Goal: Information Seeking & Learning: Learn about a topic

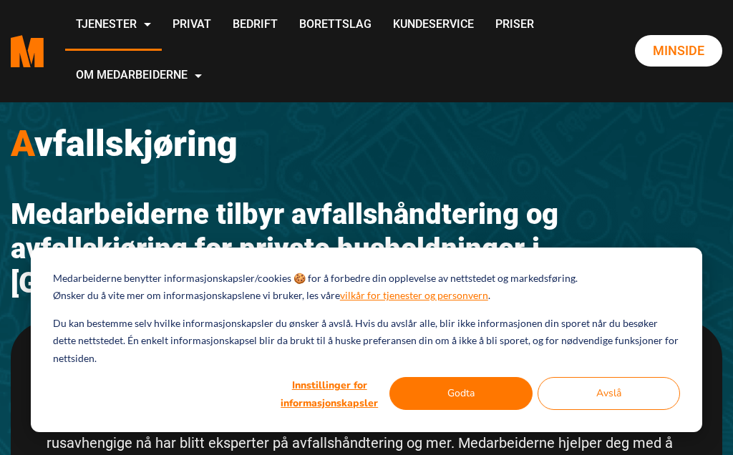
click at [474, 390] on button "Godta" at bounding box center [460, 393] width 143 height 33
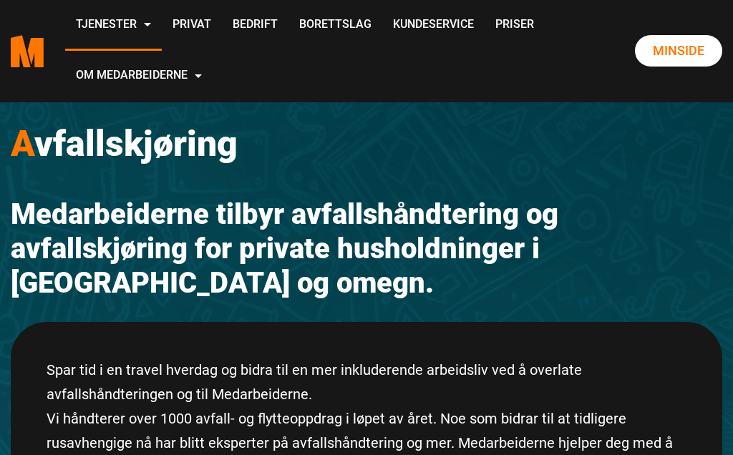
click at [484, 51] on link "Priser" at bounding box center [514, 25] width 60 height 51
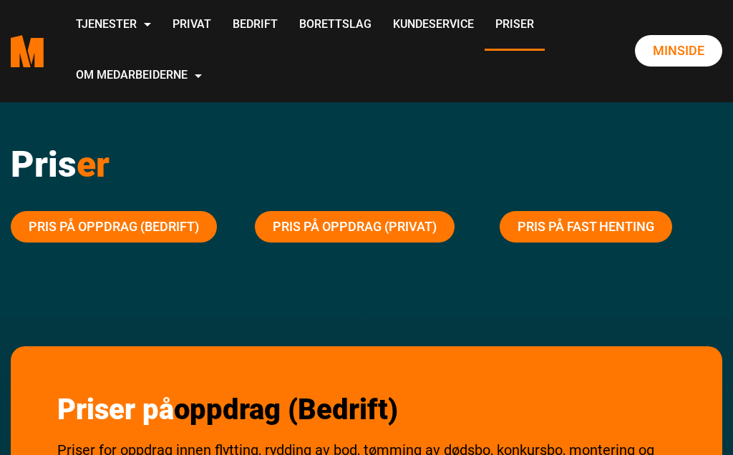
click at [391, 227] on link "Pris på oppdrag (Privat)" at bounding box center [355, 226] width 200 height 31
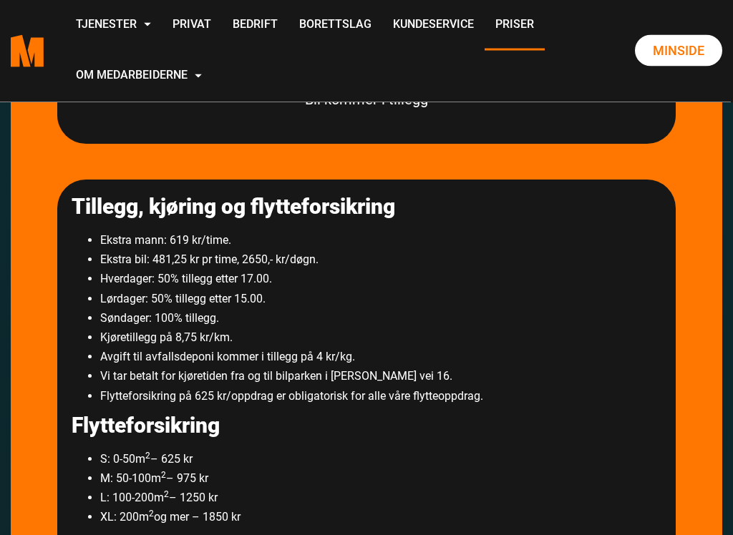
scroll to position [2424, 0]
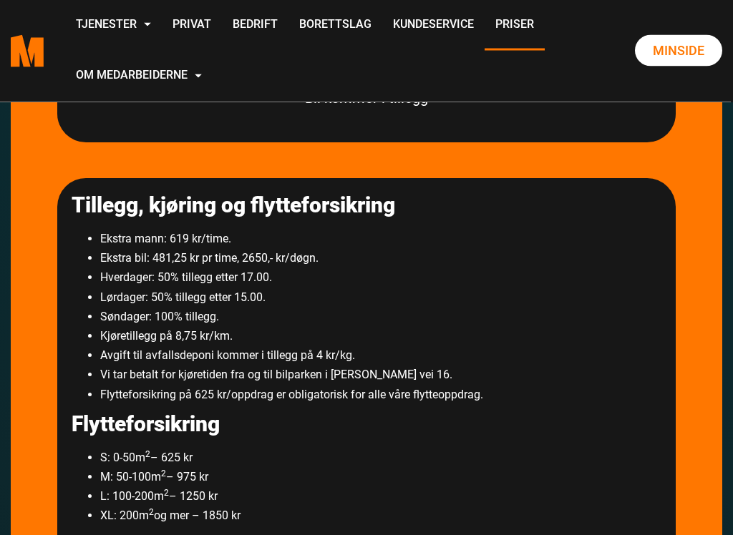
click at [34, 309] on div "Priser på oppdrag (Privat) [PERSON_NAME] for oppdrag innen flytting, rydding av…" at bounding box center [366, 90] width 711 height 1369
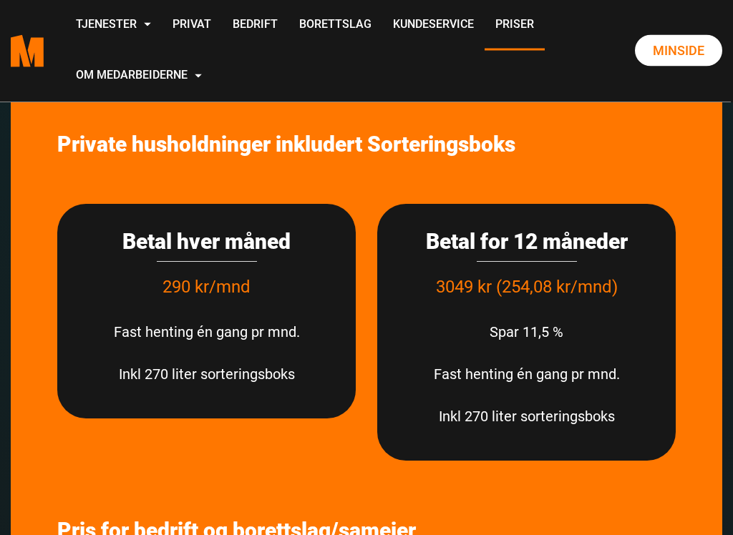
scroll to position [3783, 0]
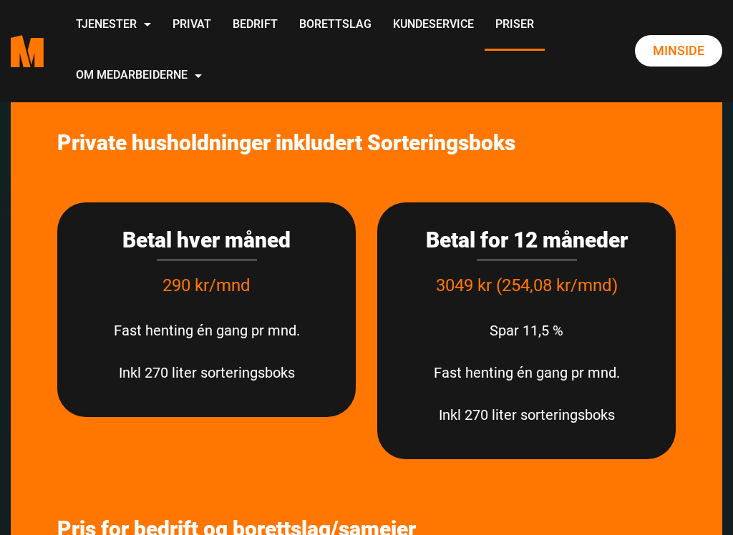
click at [29, 299] on div "Priser på fast henting Priser på fast henting av glass- og metallemballasje, pa…" at bounding box center [366, 219] width 711 height 1550
copy p "Fast"
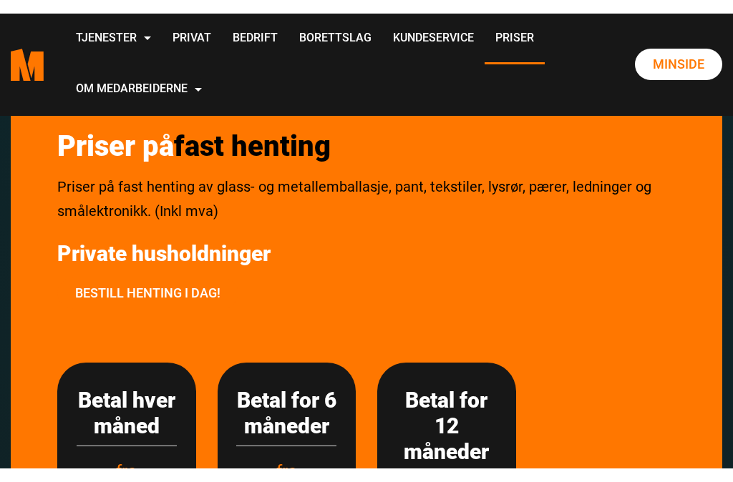
scroll to position [3157, 0]
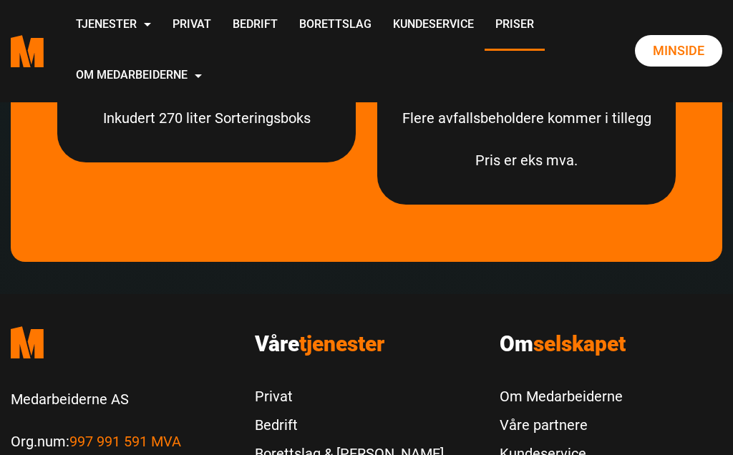
scroll to position [4514, 0]
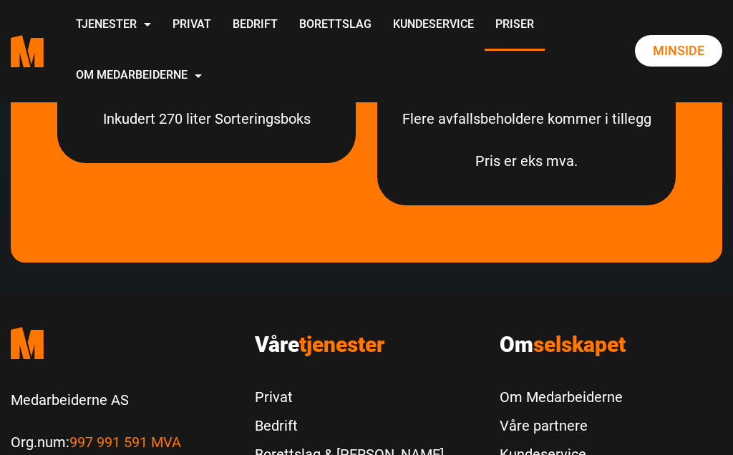
click at [0, 0] on link "Om oss" at bounding box center [0, 0] width 0 height 0
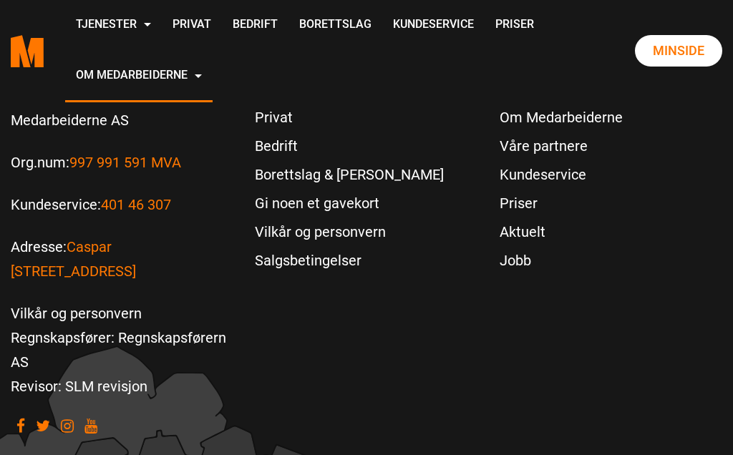
scroll to position [4664, 0]
